Goal: Task Accomplishment & Management: Use online tool/utility

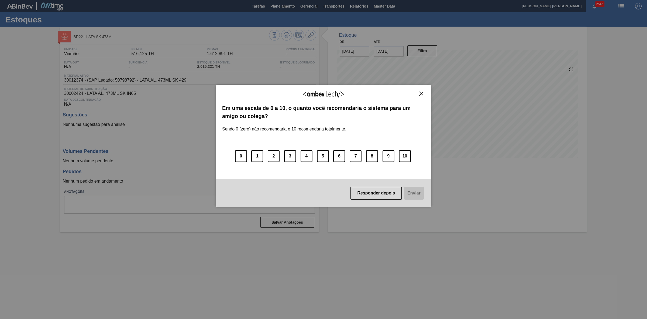
click at [422, 93] on img "Close" at bounding box center [421, 93] width 4 height 4
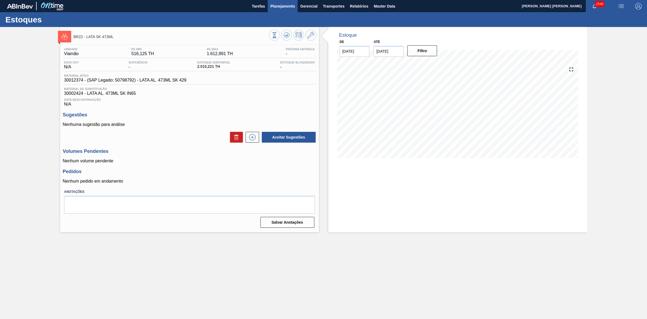
click at [287, 9] on span "Planejamento" at bounding box center [283, 6] width 25 height 6
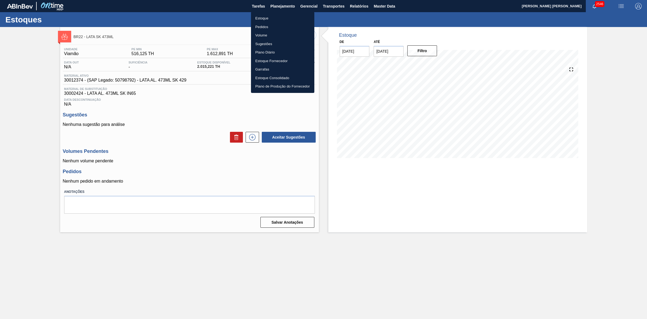
click at [262, 17] on li "Estoque" at bounding box center [282, 18] width 63 height 9
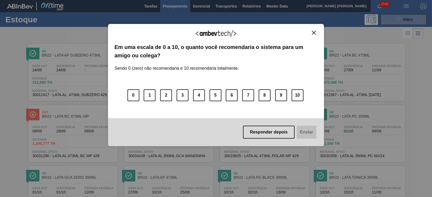
click at [312, 32] on img "Close" at bounding box center [314, 33] width 4 height 4
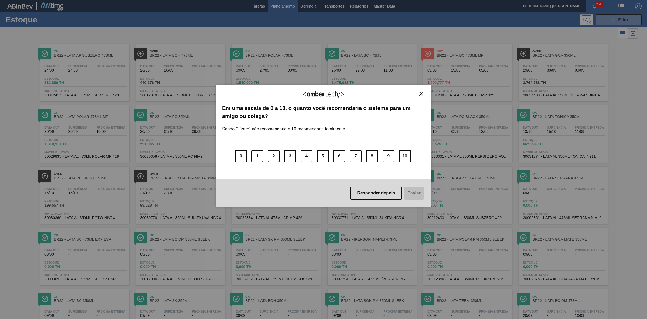
click at [421, 92] on img "Close" at bounding box center [421, 93] width 4 height 4
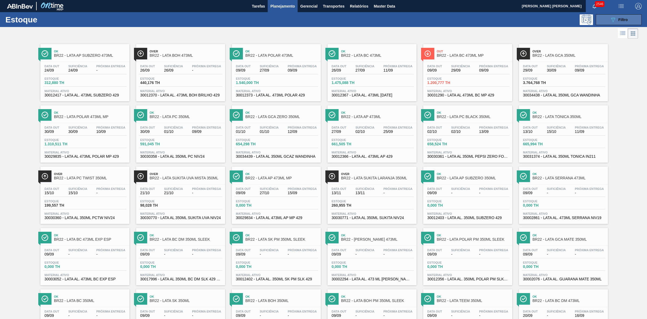
click at [617, 19] on div "089F7B8B-B2A5-4AFE-B5C0-19BA573D28AC Filtro" at bounding box center [619, 19] width 18 height 6
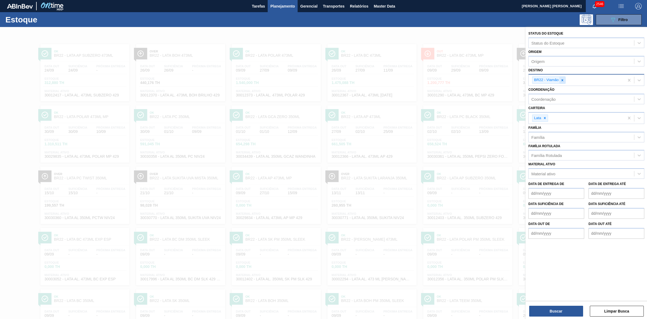
click at [562, 79] on icon at bounding box center [563, 80] width 4 height 4
type input "09"
click at [554, 101] on div "BR09 - Agudos" at bounding box center [587, 103] width 116 height 10
click at [563, 308] on button "Buscar" at bounding box center [556, 310] width 54 height 11
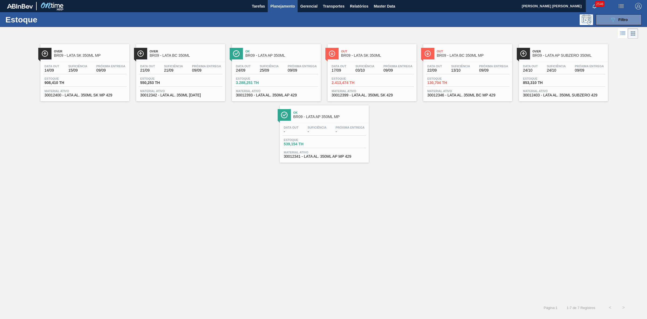
click at [185, 57] on span "BR09 - LATA BC 350ML" at bounding box center [186, 55] width 73 height 4
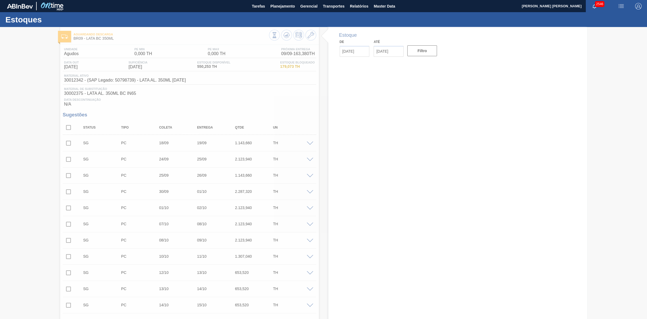
type input "[DATE]"
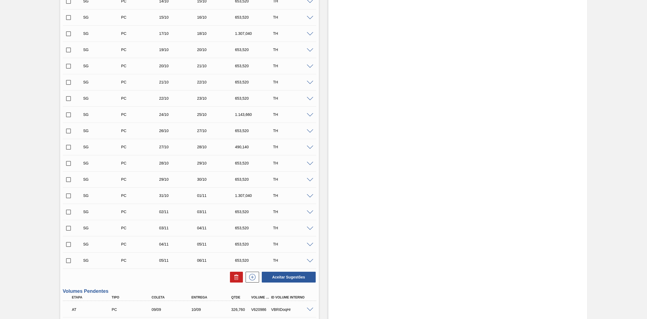
scroll to position [438, 0]
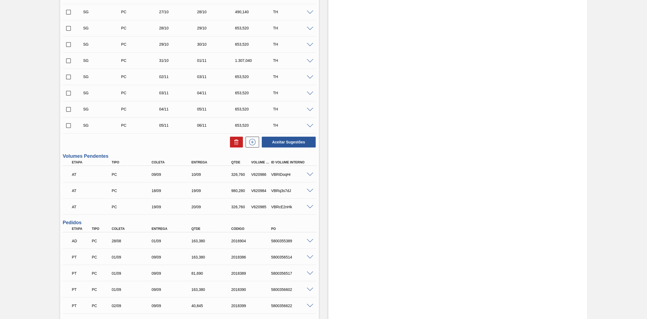
click at [310, 175] on span at bounding box center [310, 174] width 6 height 4
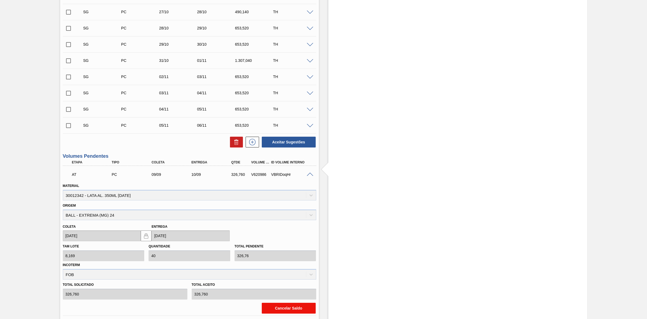
click at [293, 308] on button "Cancelar Saldo" at bounding box center [289, 307] width 54 height 11
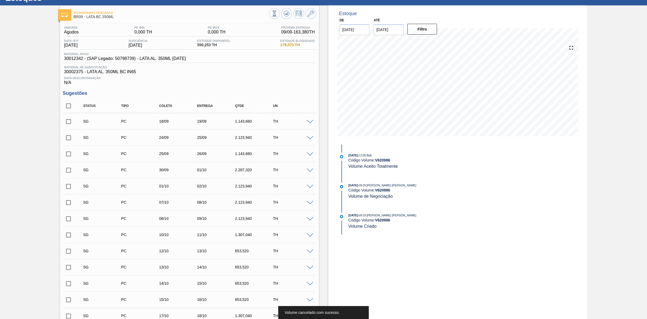
scroll to position [0, 0]
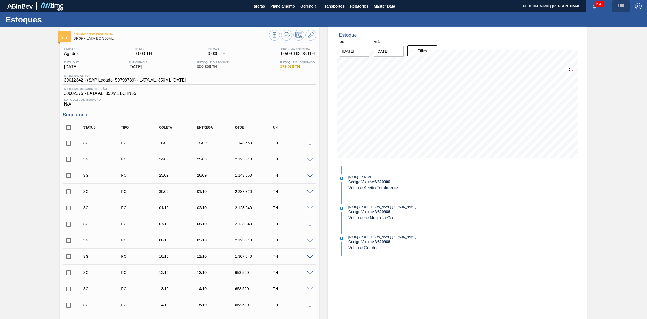
click at [622, 3] on img "button" at bounding box center [621, 6] width 6 height 6
click at [609, 20] on li "Pedido Contingência" at bounding box center [618, 19] width 49 height 10
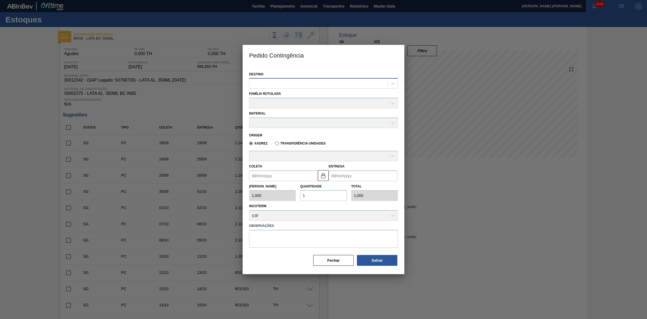
click at [309, 82] on div at bounding box center [319, 84] width 138 height 8
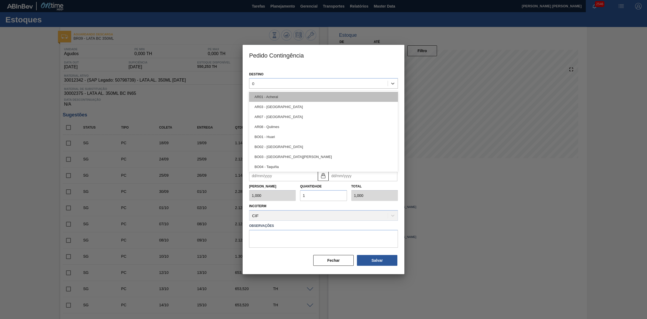
type input "09"
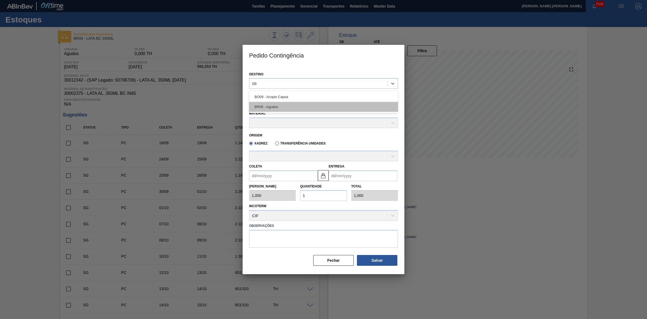
click at [277, 105] on div "BR09 - Agudos" at bounding box center [323, 107] width 149 height 10
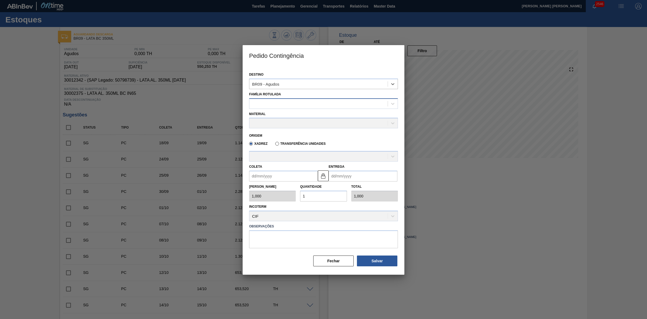
click at [275, 103] on div at bounding box center [319, 104] width 138 height 8
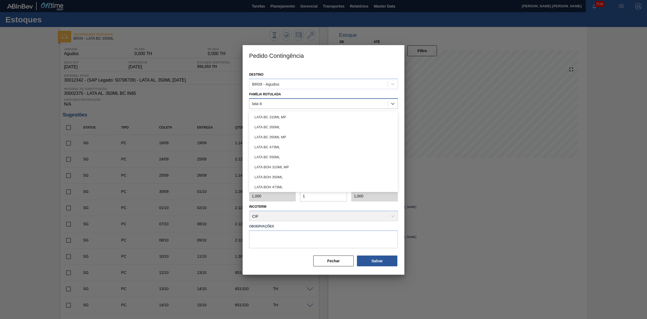
type Rotulada "lata bc"
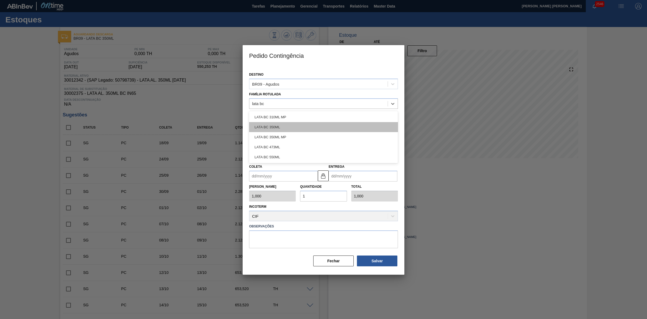
click at [275, 123] on div "LATA BC 350ML" at bounding box center [323, 127] width 149 height 10
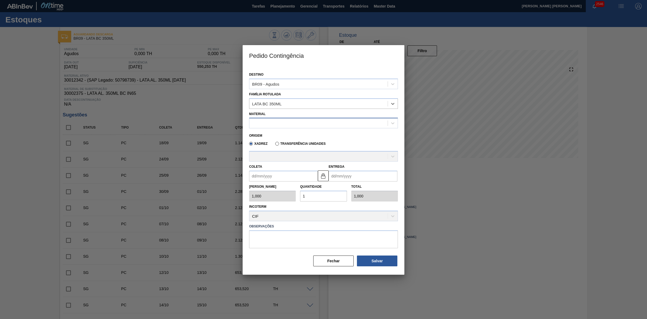
click at [278, 125] on div at bounding box center [319, 123] width 138 height 8
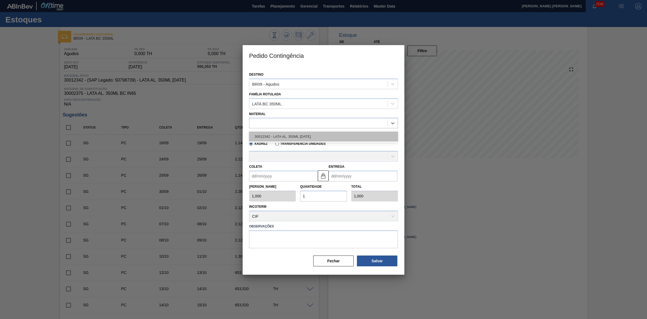
click at [282, 136] on div "30012342 - LATA AL. 350ML [DATE]" at bounding box center [323, 136] width 149 height 10
type input "8,169"
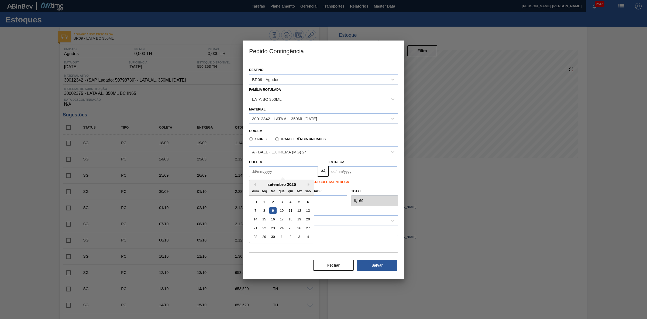
click at [281, 172] on input "Coleta" at bounding box center [283, 171] width 69 height 11
click at [273, 211] on div "9" at bounding box center [272, 210] width 7 height 7
type input "[DATE]"
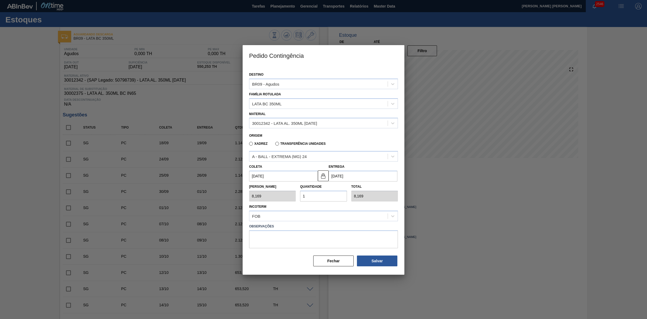
drag, startPoint x: 316, startPoint y: 194, endPoint x: 303, endPoint y: 195, distance: 12.7
click at [303, 195] on input "1" at bounding box center [323, 195] width 47 height 11
type input "2"
type input "16,338"
type input "20"
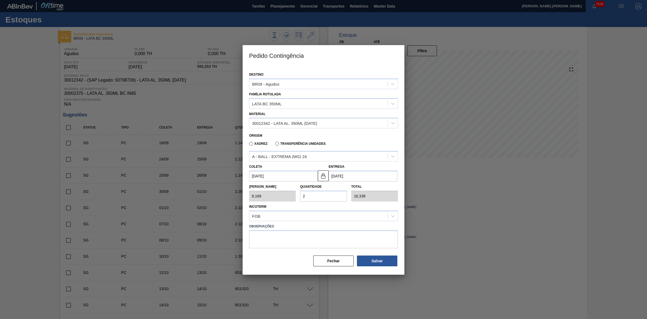
type input "163,380"
type input "20"
click at [381, 261] on button "Salvar" at bounding box center [377, 260] width 40 height 11
type input "1,000"
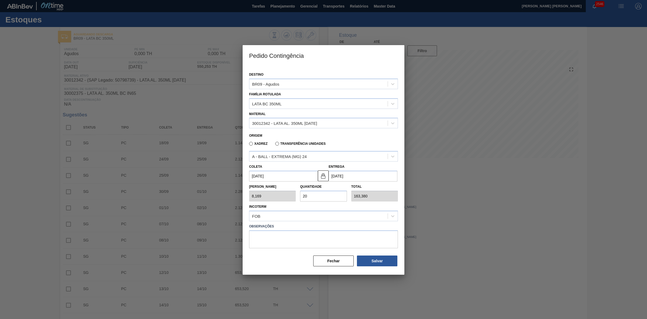
type input "1"
type input "1,000"
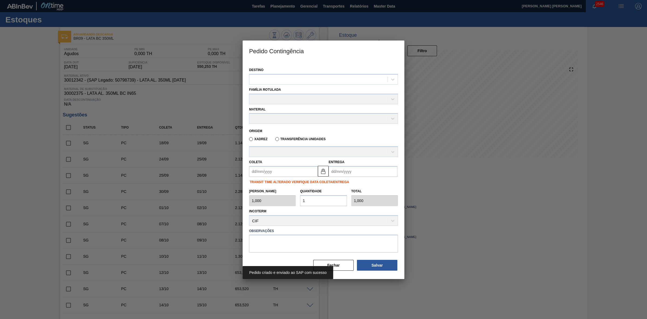
click at [503, 212] on div at bounding box center [323, 159] width 647 height 319
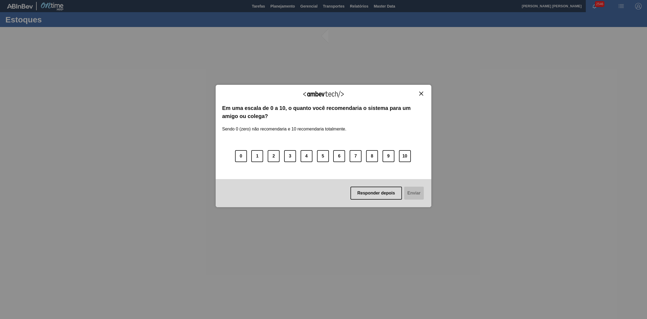
click at [422, 93] on img "Close" at bounding box center [421, 93] width 4 height 4
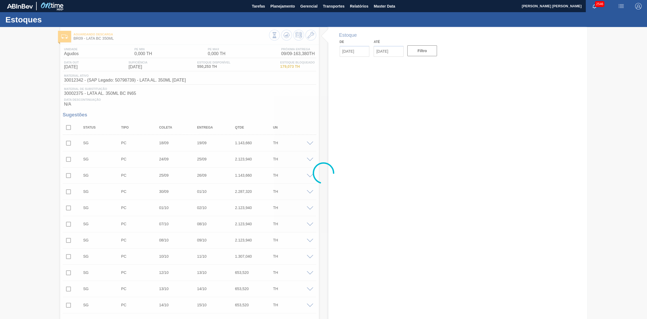
type input "[DATE]"
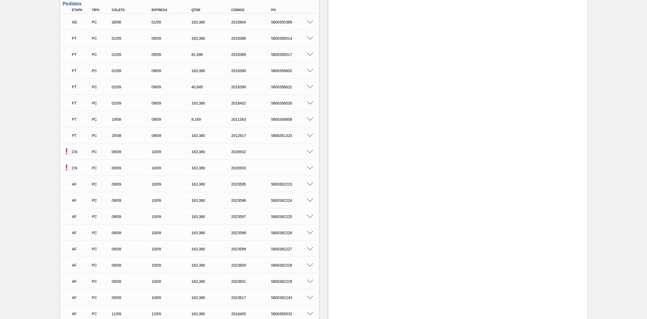
scroll to position [776, 0]
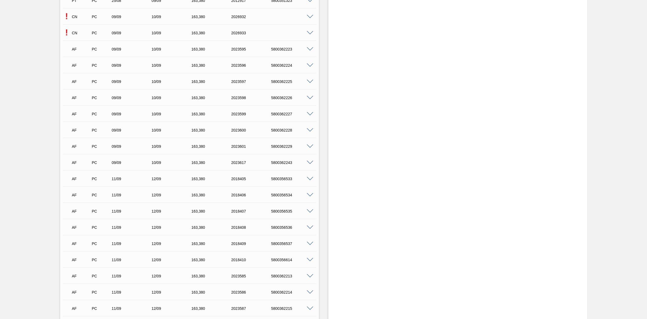
click at [309, 18] on span at bounding box center [310, 17] width 6 height 4
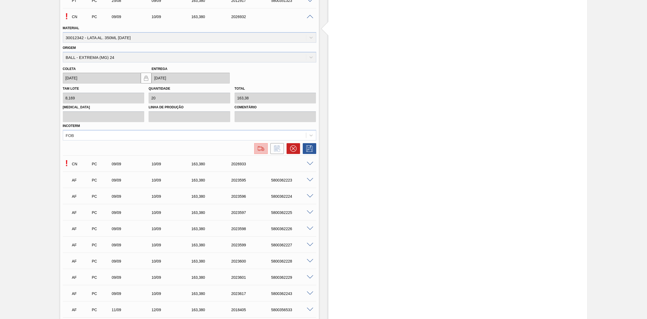
click at [261, 150] on img at bounding box center [261, 148] width 9 height 6
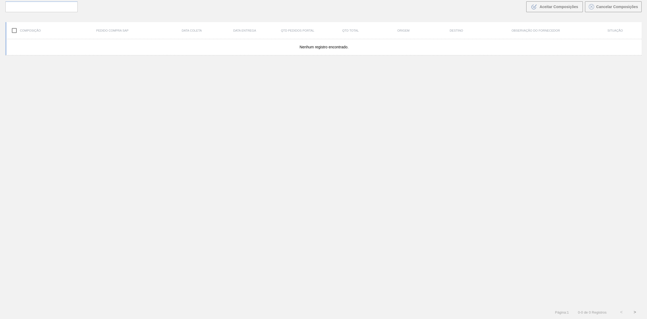
scroll to position [39, 0]
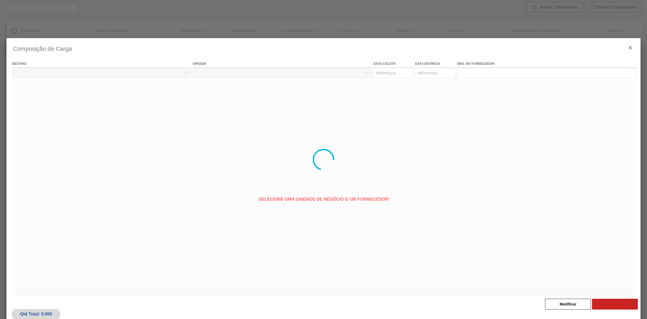
type coleta "[DATE]"
type entrega "[DATE]"
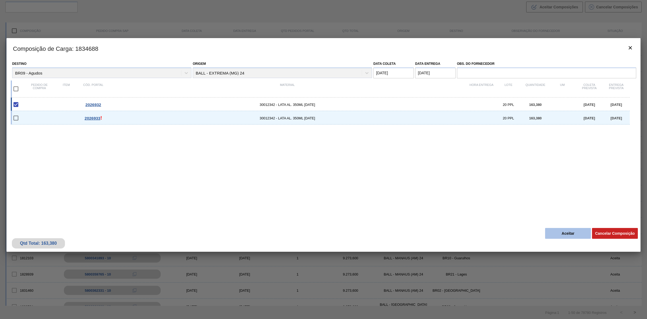
click at [560, 234] on button "Aceitar" at bounding box center [568, 233] width 46 height 11
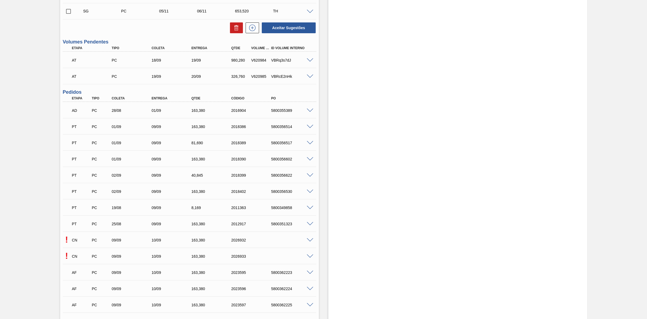
scroll to position [607, 0]
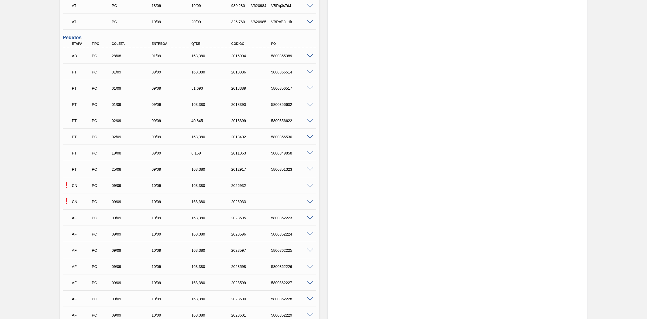
click at [308, 203] on span at bounding box center [310, 202] width 6 height 4
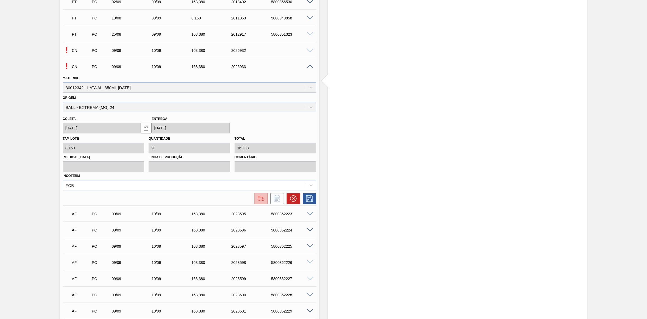
click at [259, 201] on img at bounding box center [261, 198] width 9 height 6
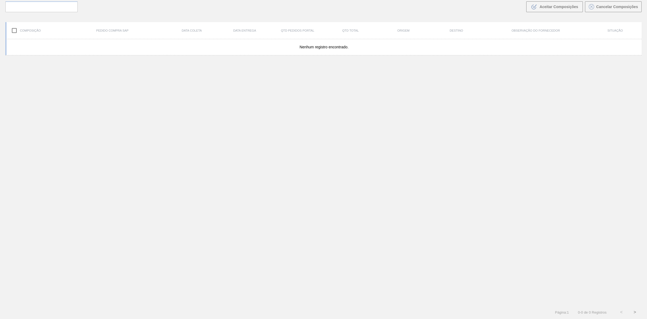
scroll to position [39, 0]
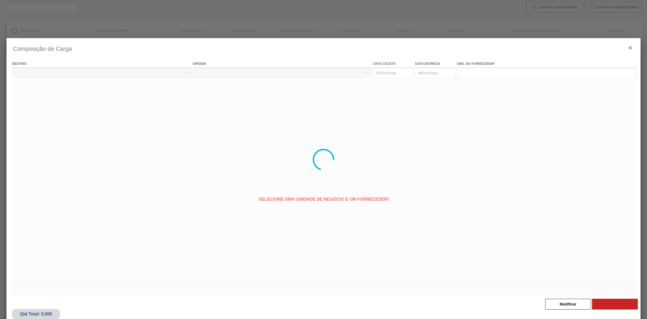
type coleta "[DATE]"
type entrega "[DATE]"
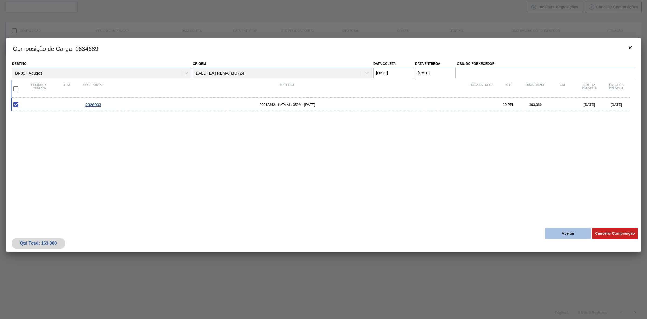
click at [573, 233] on button "Aceitar" at bounding box center [568, 233] width 46 height 11
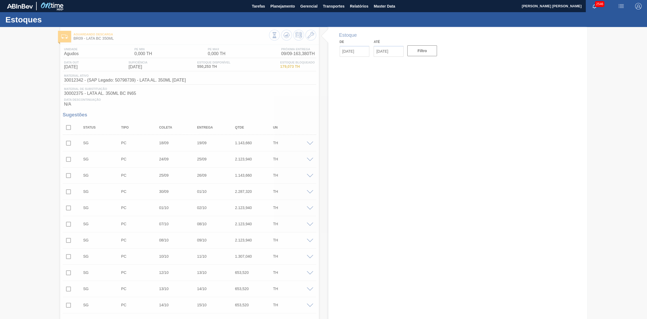
type input "[DATE]"
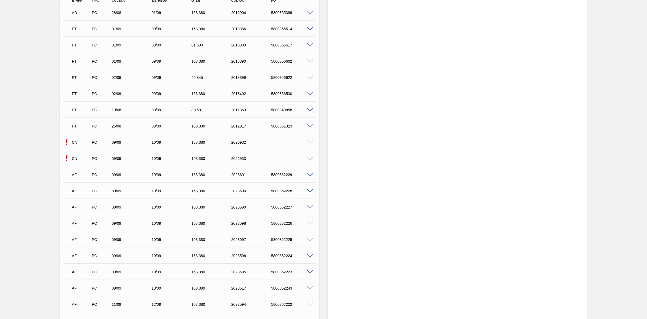
scroll to position [708, 0]
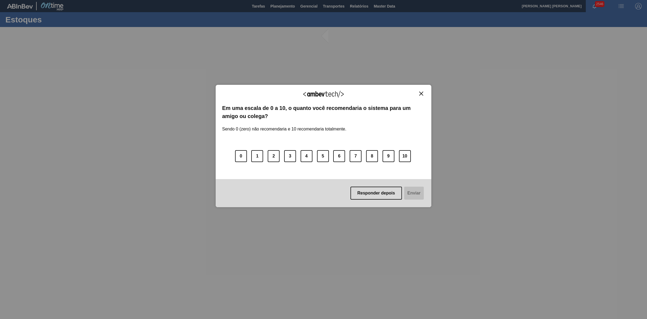
click at [422, 93] on img "Close" at bounding box center [421, 93] width 4 height 4
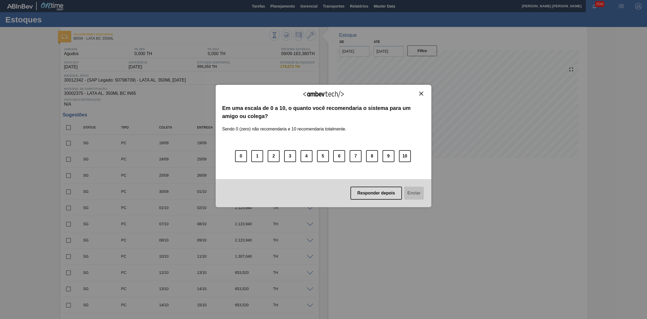
click at [421, 93] on img "Close" at bounding box center [421, 93] width 4 height 4
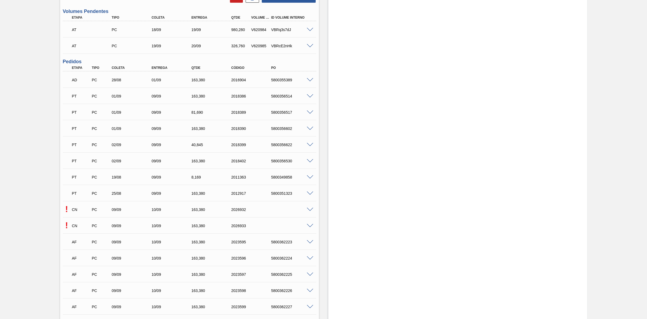
scroll to position [641, 0]
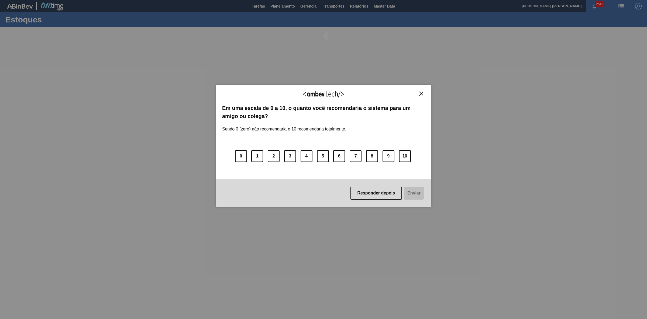
click at [423, 92] on img "Close" at bounding box center [421, 93] width 4 height 4
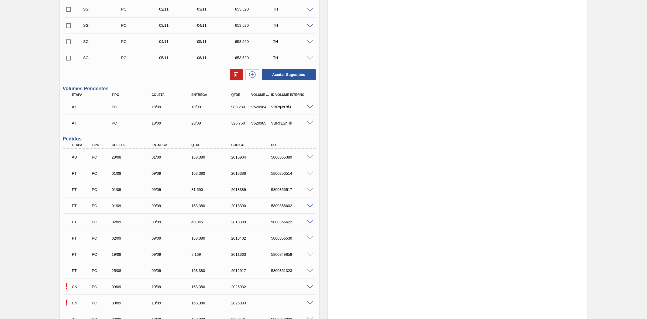
scroll to position [641, 0]
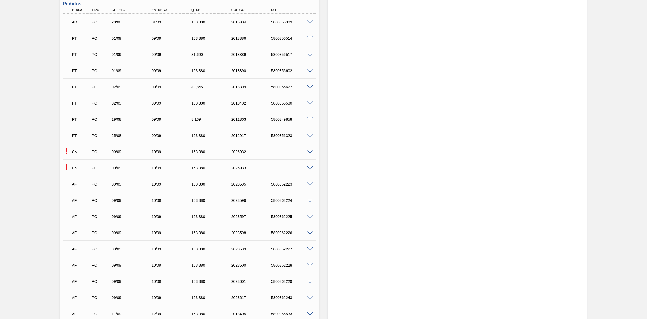
click at [310, 151] on span at bounding box center [310, 152] width 6 height 4
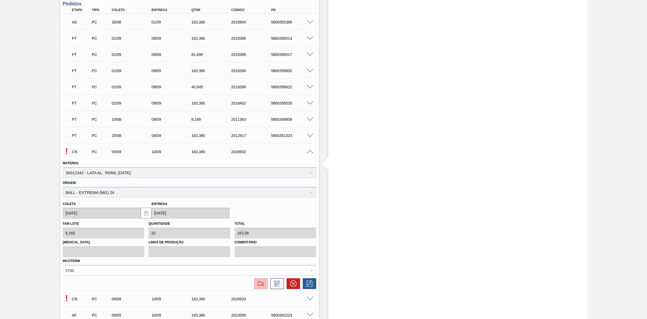
click at [264, 284] on img at bounding box center [261, 283] width 9 height 6
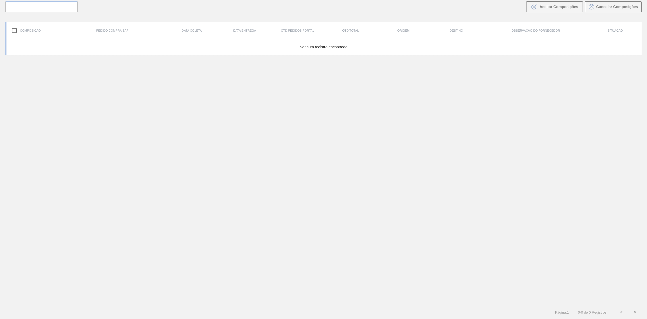
scroll to position [39, 0]
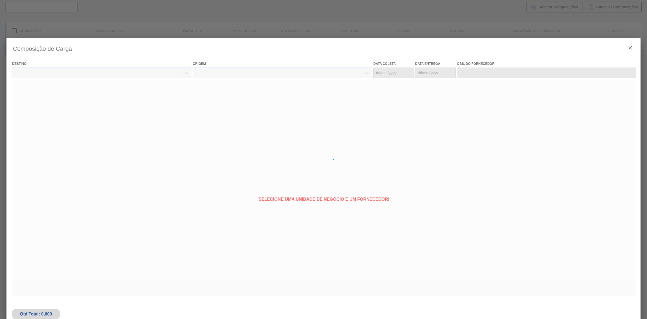
type coleta "[DATE]"
type entrega "[DATE]"
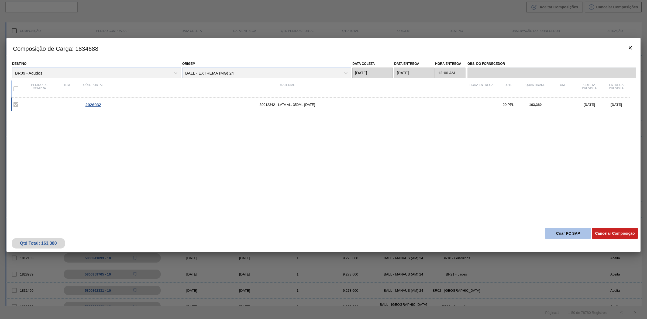
click at [561, 231] on button "Criar PC SAP" at bounding box center [568, 233] width 46 height 11
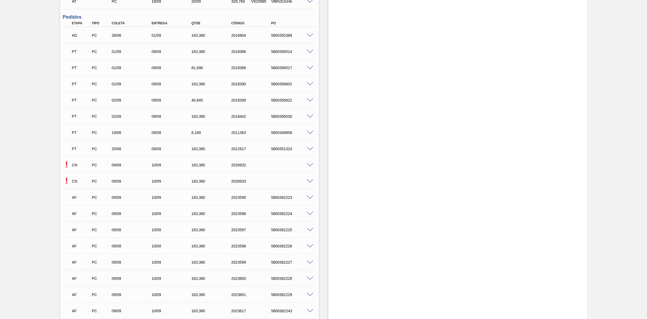
scroll to position [674, 0]
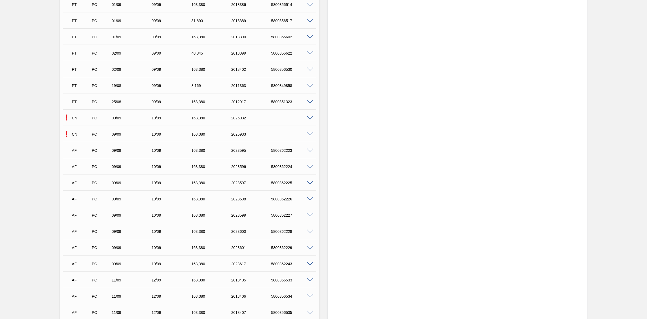
click at [310, 136] on span at bounding box center [310, 134] width 6 height 4
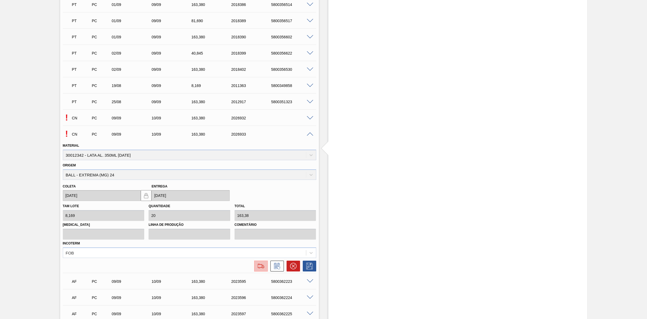
click at [261, 266] on img at bounding box center [261, 265] width 9 height 6
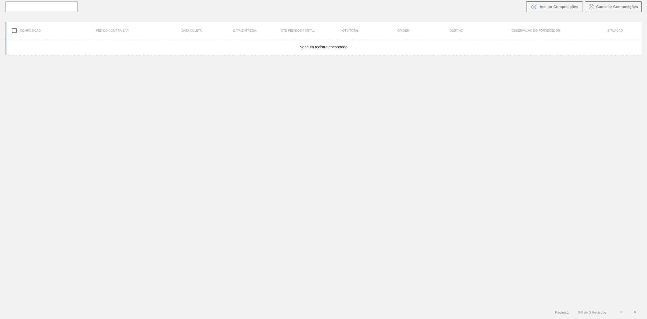
scroll to position [39, 0]
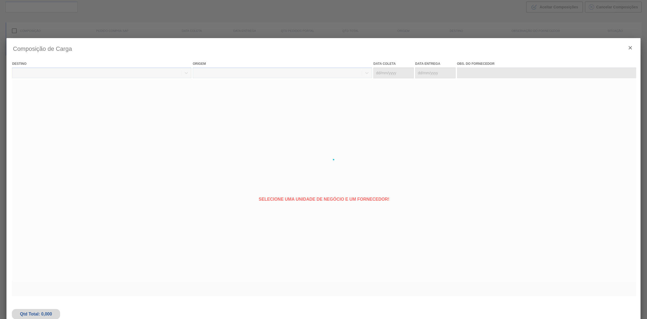
type coleta "[DATE]"
type entrega "[DATE]"
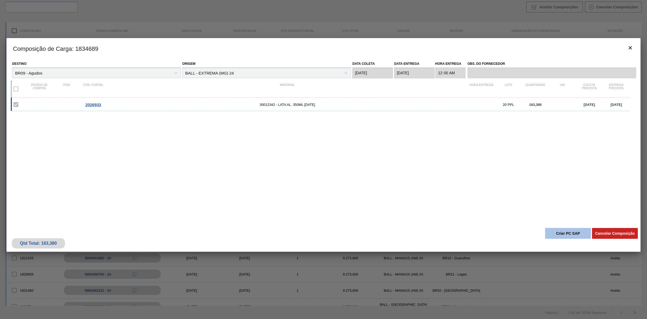
click at [566, 236] on button "Criar PC SAP" at bounding box center [568, 233] width 46 height 11
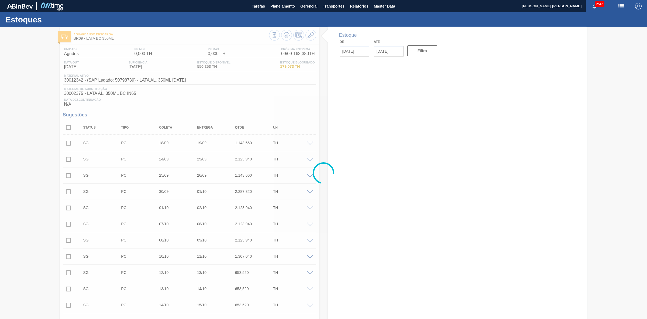
type input "[DATE]"
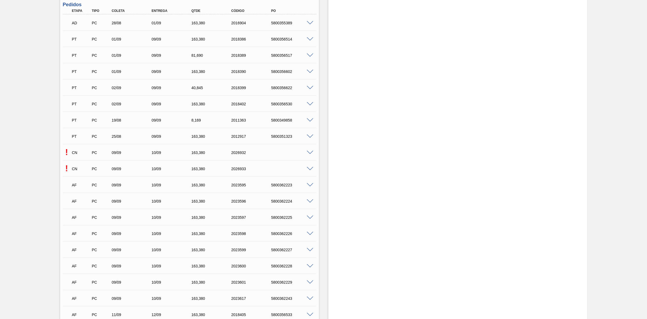
scroll to position [641, 0]
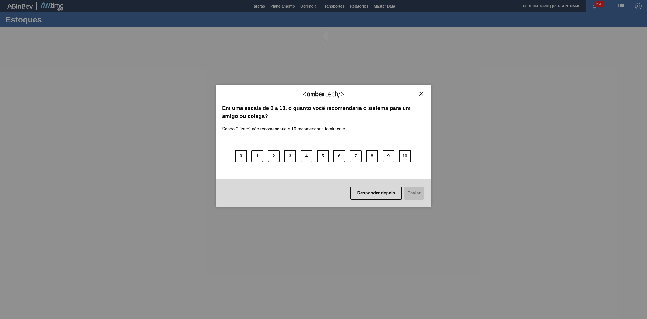
click at [421, 92] on img "Close" at bounding box center [421, 93] width 4 height 4
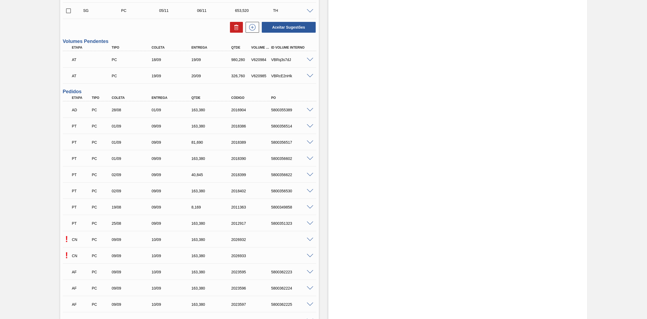
scroll to position [607, 0]
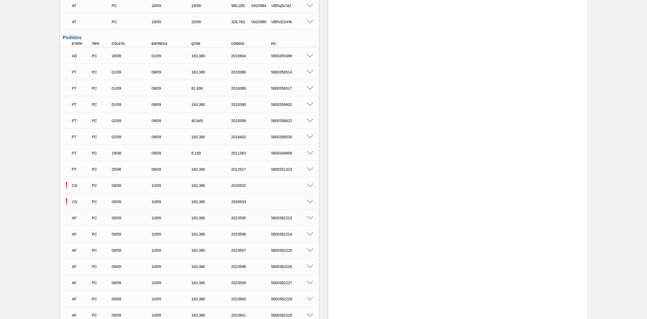
click at [310, 186] on span at bounding box center [310, 185] width 6 height 4
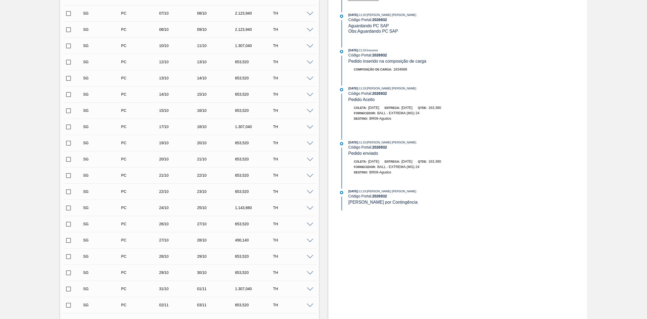
scroll to position [236, 0]
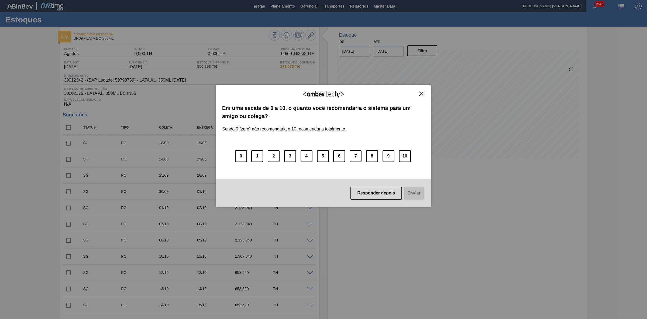
click at [422, 92] on img "Close" at bounding box center [421, 93] width 4 height 4
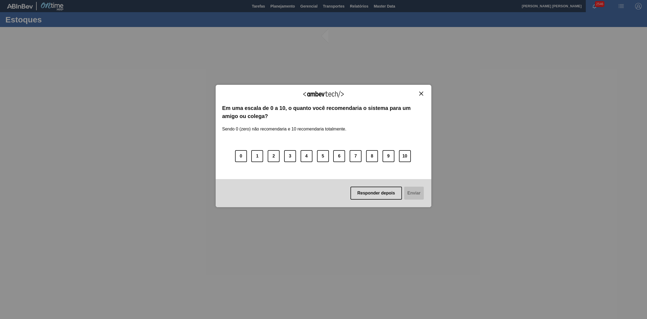
click at [423, 92] on img "Close" at bounding box center [421, 93] width 4 height 4
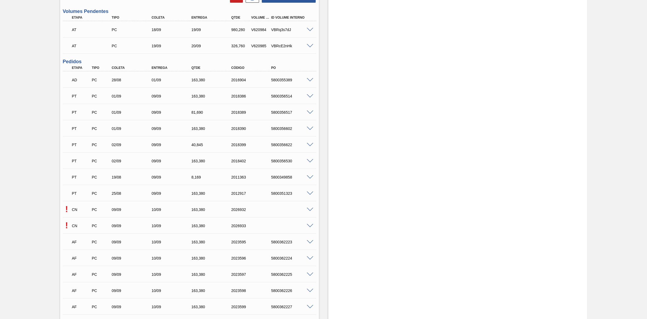
scroll to position [674, 0]
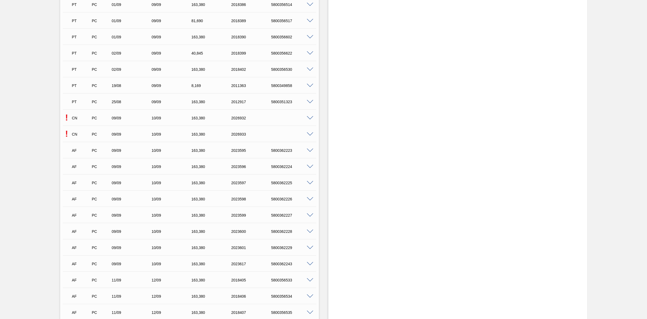
click at [309, 118] on span at bounding box center [310, 118] width 6 height 4
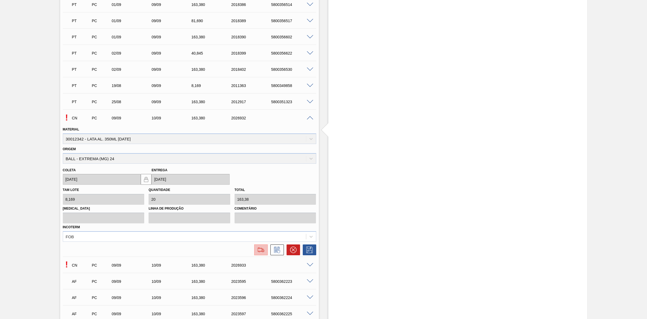
click at [260, 250] on img at bounding box center [261, 249] width 9 height 6
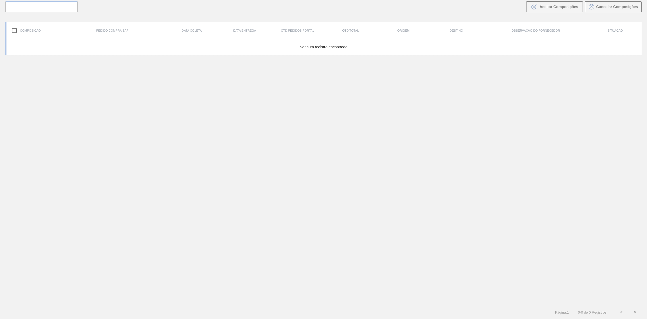
scroll to position [39, 0]
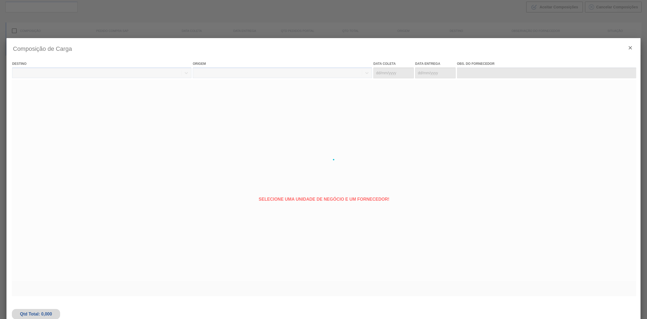
type coleta "[DATE]"
type entrega "[DATE]"
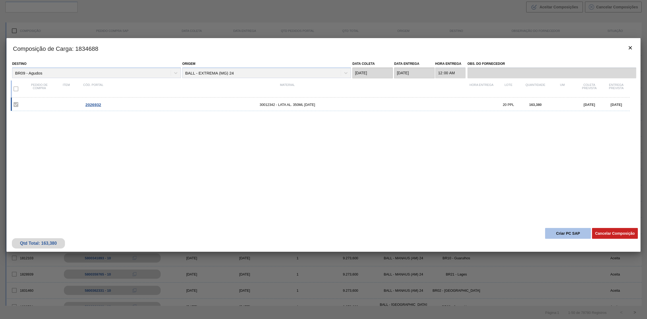
click at [566, 234] on button "Criar PC SAP" at bounding box center [568, 233] width 46 height 11
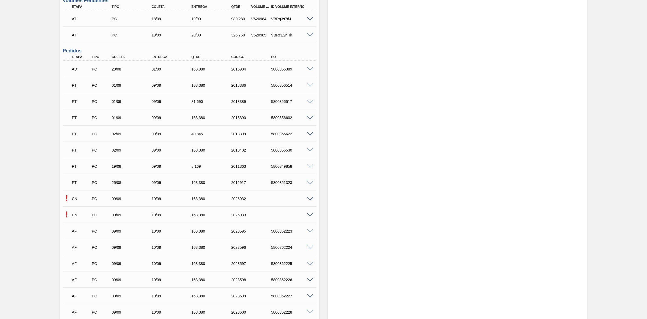
scroll to position [641, 0]
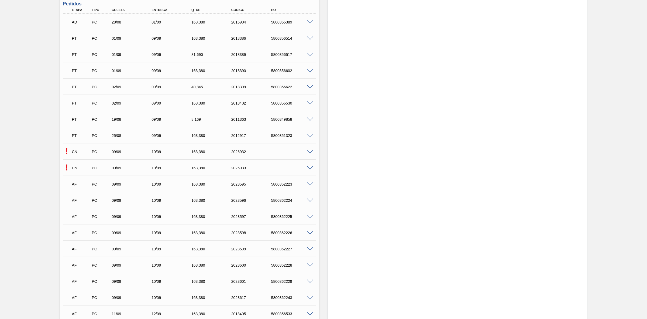
click at [308, 169] on span at bounding box center [310, 168] width 6 height 4
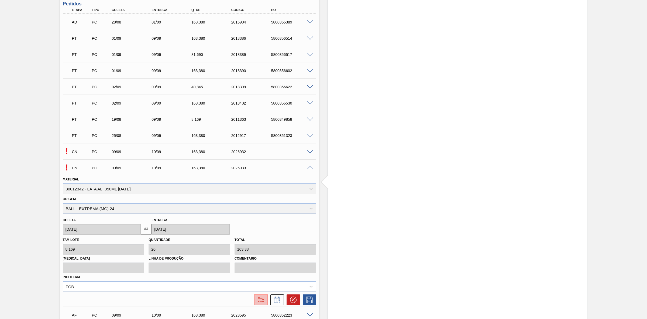
click at [264, 298] on img at bounding box center [261, 299] width 9 height 6
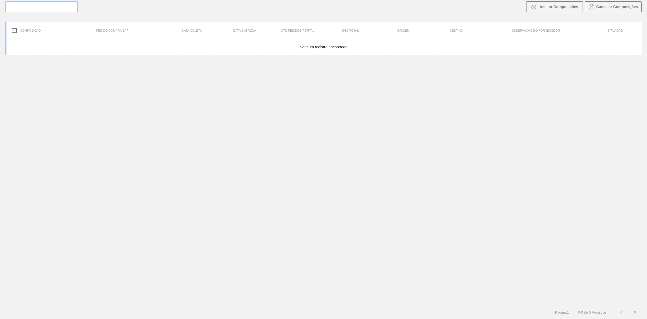
scroll to position [39, 0]
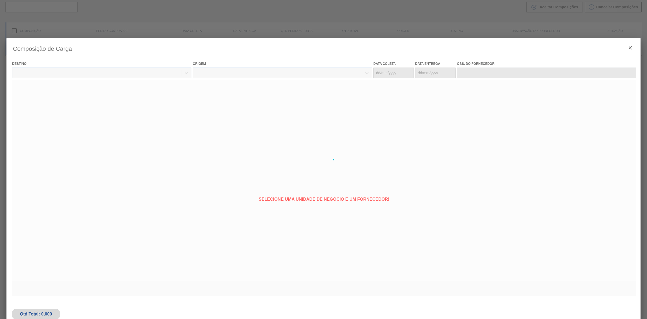
type coleta "[DATE]"
type entrega "[DATE]"
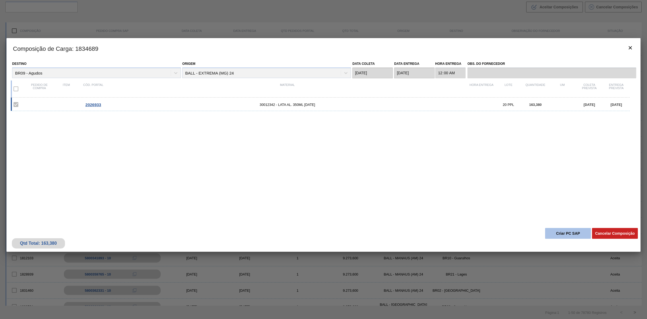
click at [556, 230] on button "Criar PC SAP" at bounding box center [568, 233] width 46 height 11
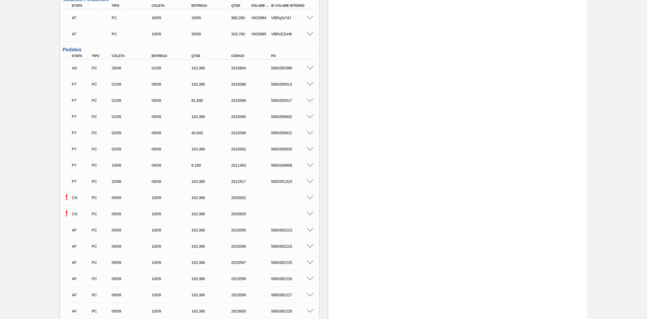
scroll to position [607, 0]
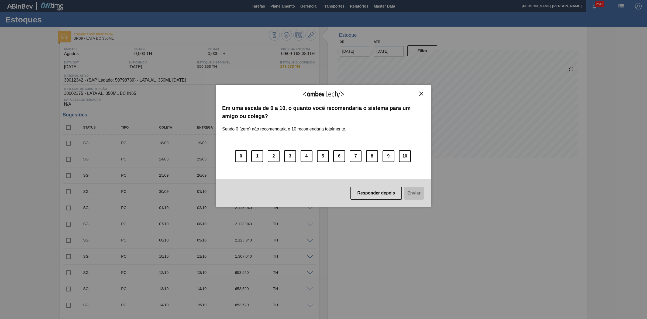
click at [421, 92] on img "Close" at bounding box center [421, 93] width 4 height 4
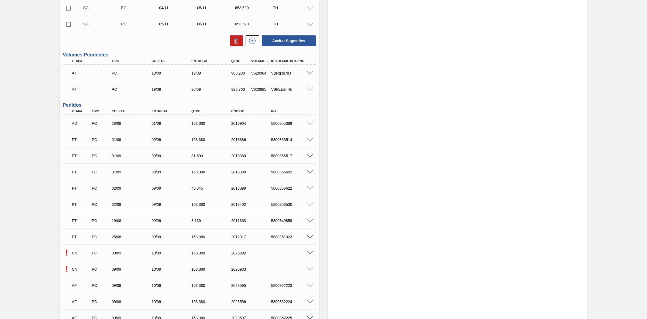
scroll to position [708, 0]
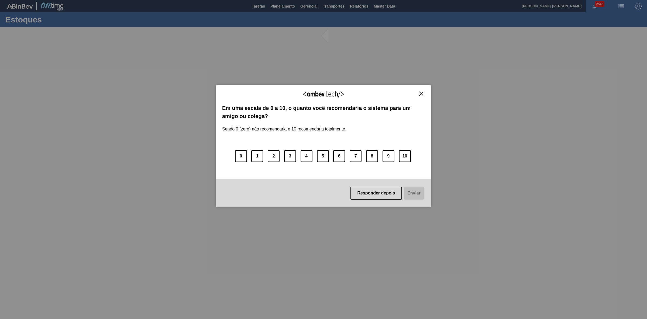
click at [422, 93] on img "Close" at bounding box center [421, 93] width 4 height 4
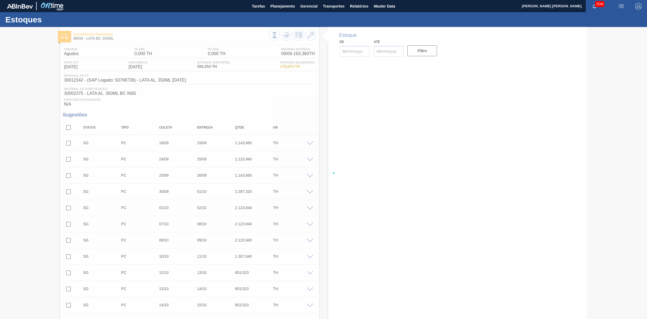
click at [451, 96] on div at bounding box center [323, 173] width 647 height 292
type input "[DATE]"
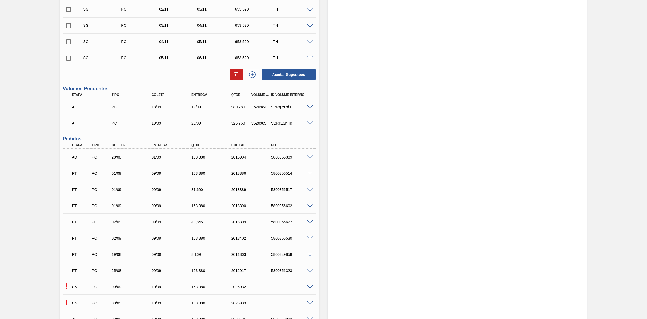
scroll to position [641, 0]
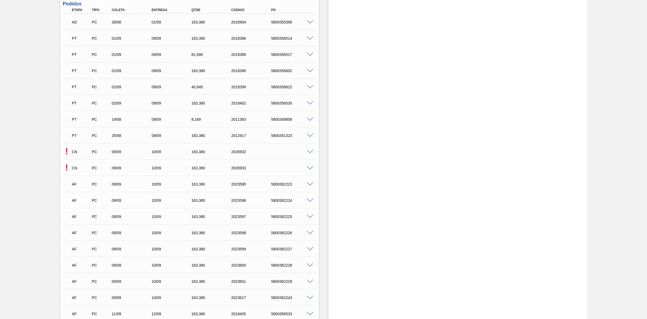
click at [308, 152] on span at bounding box center [310, 152] width 6 height 4
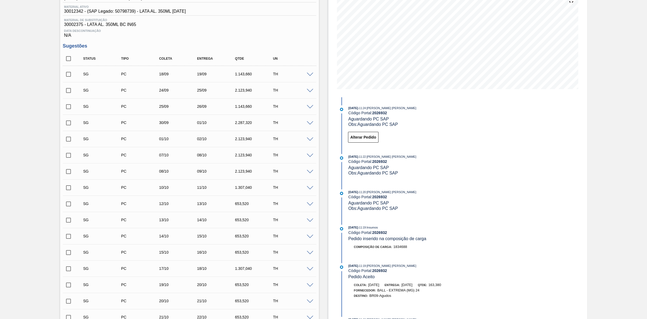
scroll to position [67, 0]
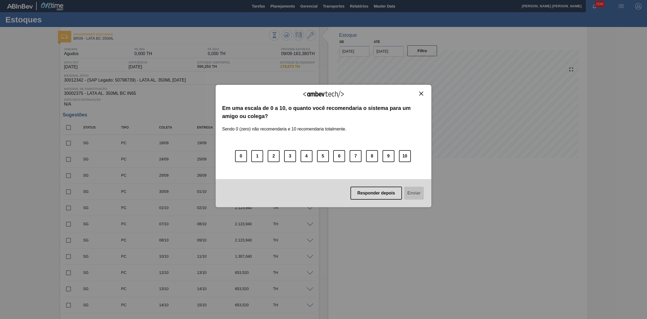
click at [422, 94] on img "Close" at bounding box center [421, 93] width 4 height 4
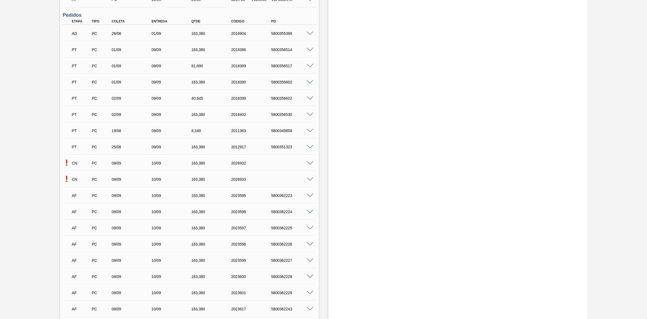
scroll to position [641, 0]
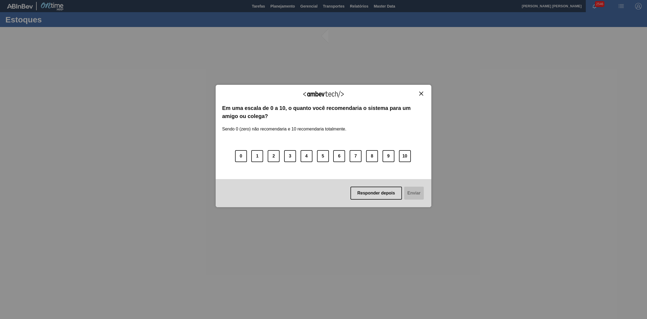
click at [422, 93] on img "Close" at bounding box center [421, 93] width 4 height 4
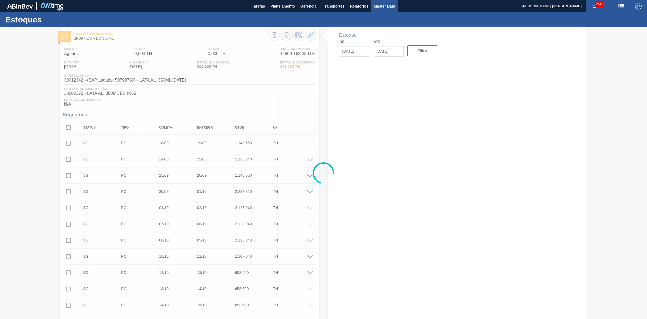
type input "[DATE]"
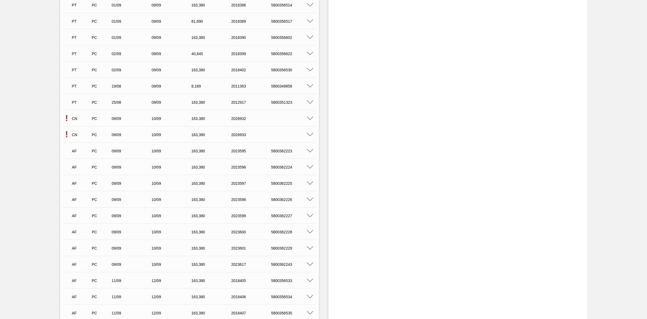
scroll to position [674, 0]
click at [308, 118] on span at bounding box center [310, 118] width 6 height 4
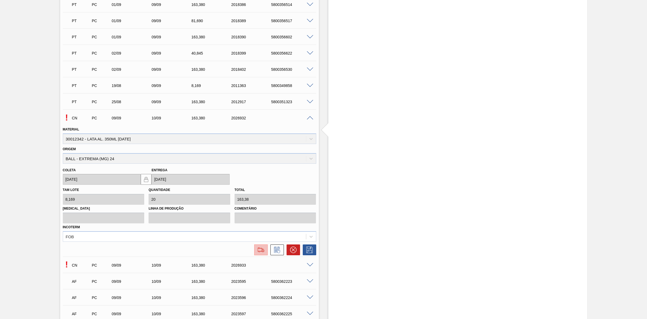
click at [261, 250] on img at bounding box center [261, 249] width 9 height 6
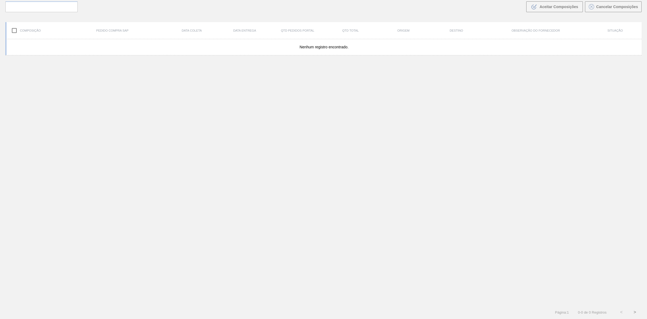
scroll to position [39, 0]
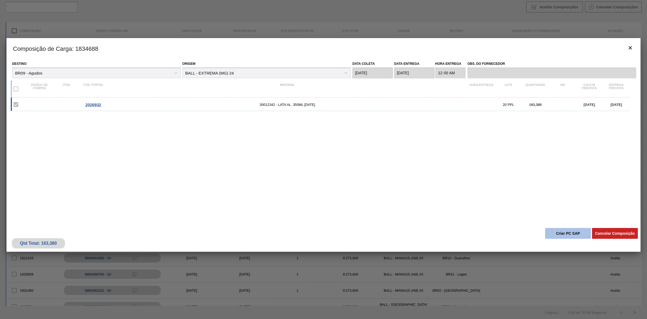
click at [565, 233] on button "Criar PC SAP" at bounding box center [568, 233] width 46 height 11
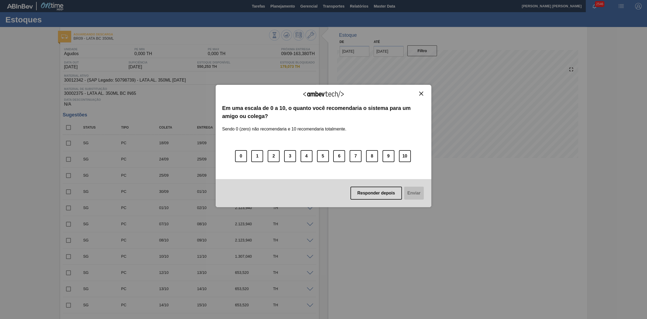
click at [420, 94] on img "Close" at bounding box center [421, 93] width 4 height 4
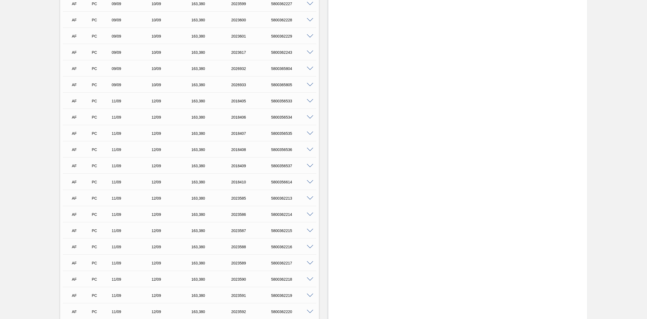
scroll to position [843, 0]
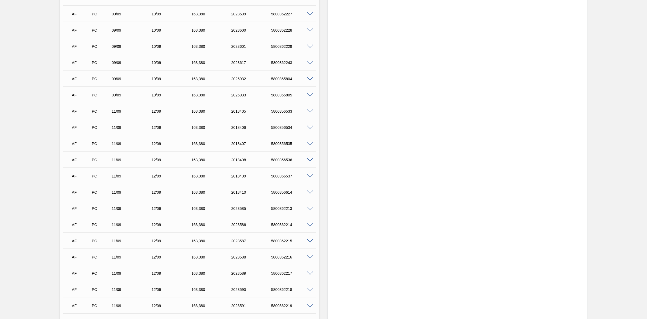
click at [283, 80] on div "5800365804" at bounding box center [292, 79] width 45 height 4
copy div "5800365804"
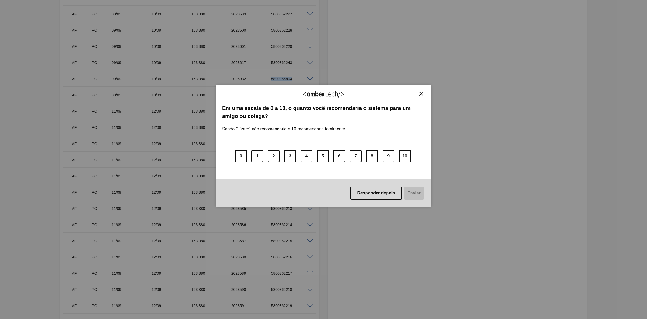
click at [419, 92] on button "Close" at bounding box center [421, 93] width 7 height 5
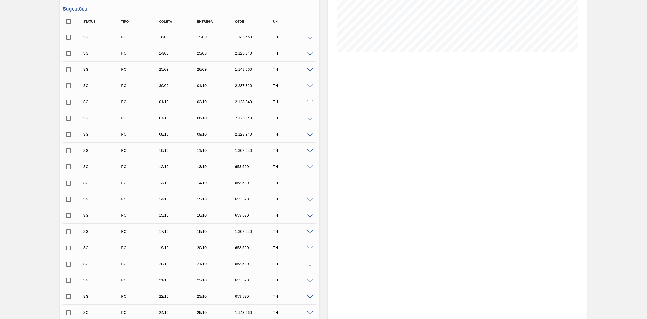
scroll to position [0, 0]
